Goal: Information Seeking & Learning: Understand process/instructions

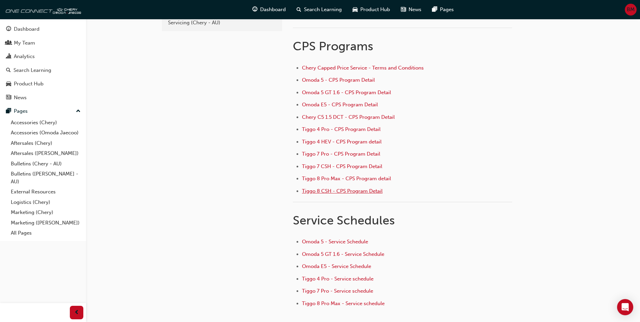
scroll to position [34, 0]
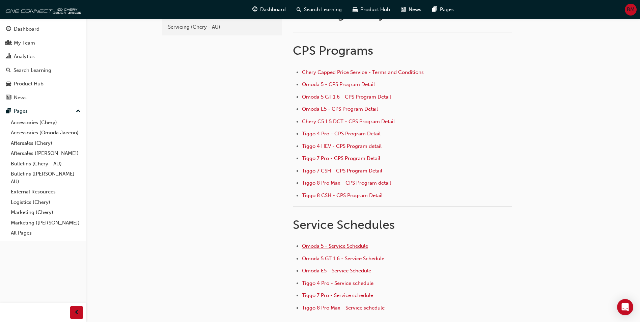
click at [341, 246] on span "Omoda 5 - Service Schedule" at bounding box center [335, 246] width 66 height 6
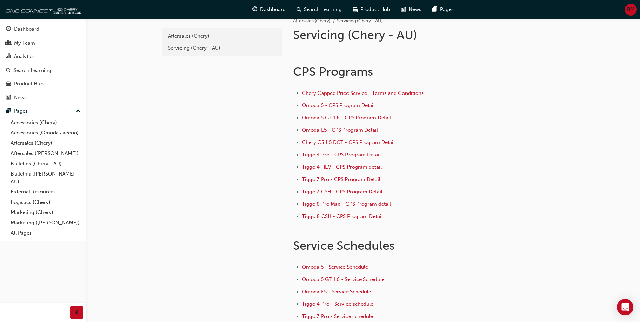
scroll to position [90, 0]
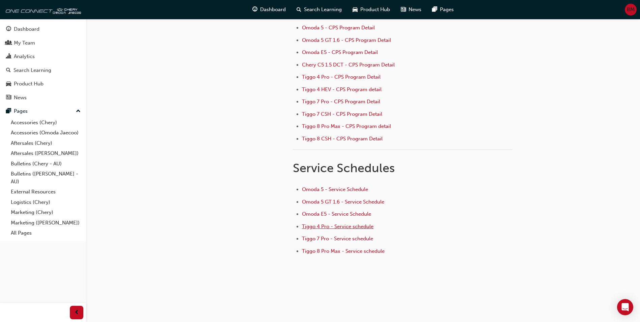
drag, startPoint x: 347, startPoint y: 227, endPoint x: 344, endPoint y: 232, distance: 5.7
click at [347, 227] on span "Tiggo 4 Pro - Service schedule" at bounding box center [337, 226] width 71 height 6
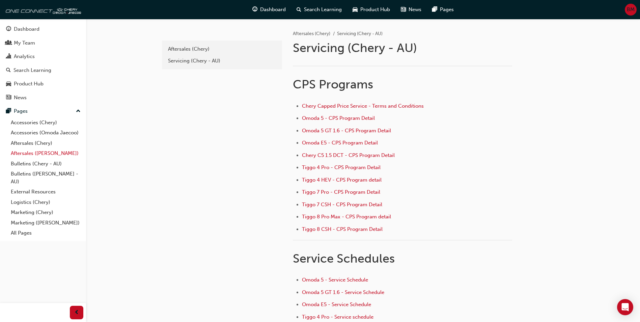
click at [39, 155] on link "Aftersales ([PERSON_NAME])" at bounding box center [45, 153] width 75 height 10
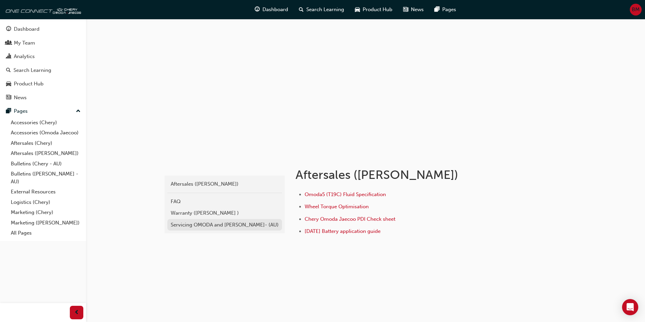
click at [196, 222] on div "Servicing OMODA and [PERSON_NAME]- (AU)" at bounding box center [225, 225] width 108 height 8
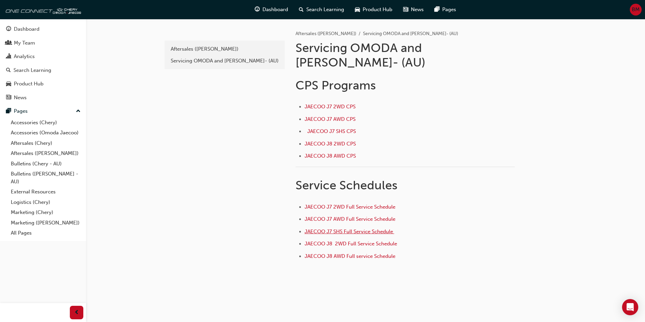
click at [350, 228] on span "JAECOO J7 SHS Full Service Schedule ﻿" at bounding box center [349, 231] width 90 height 6
